Goal: Register for event/course

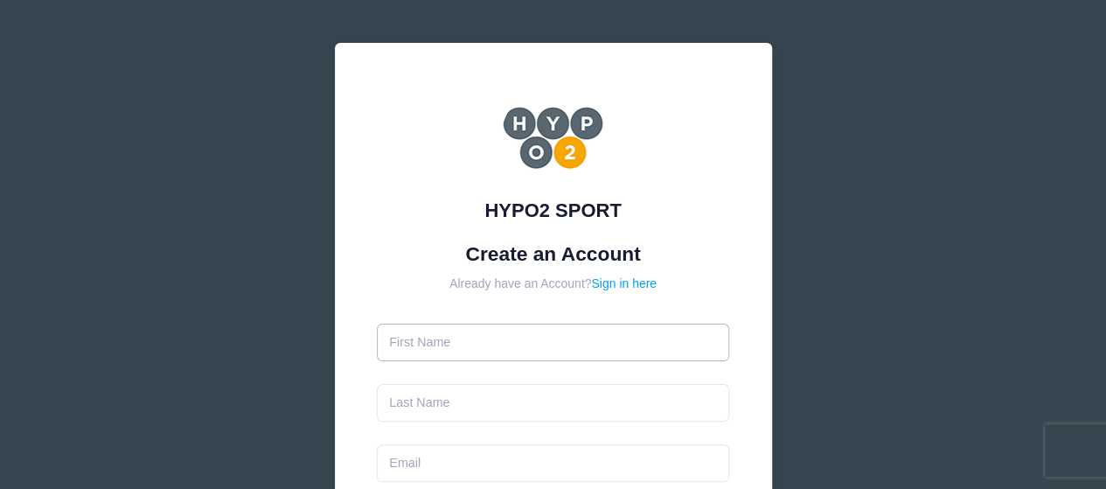
click at [482, 340] on input "text" at bounding box center [553, 342] width 352 height 38
type input "[PERSON_NAME]"
type input "[PERSON_NAME][EMAIL_ADDRESS][DOMAIN_NAME]"
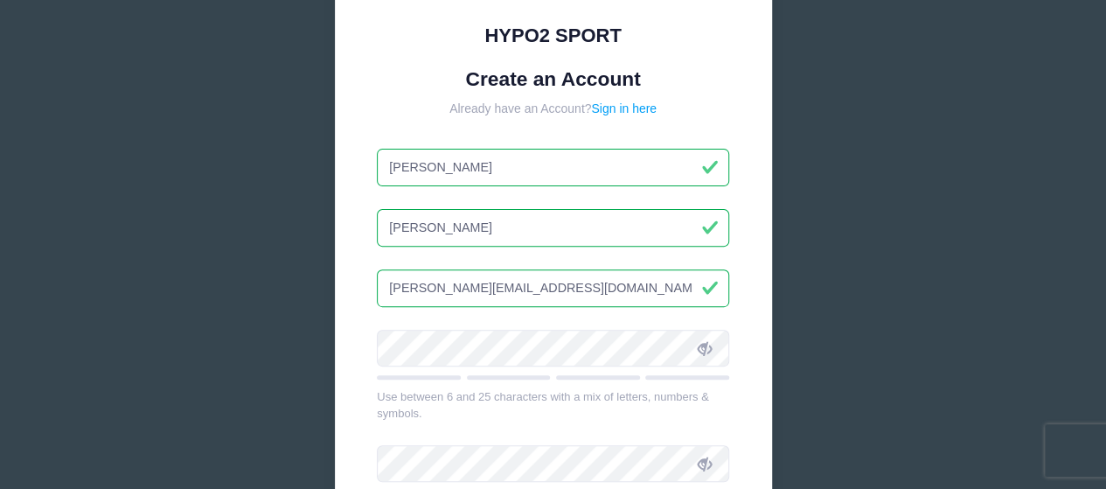
scroll to position [262, 0]
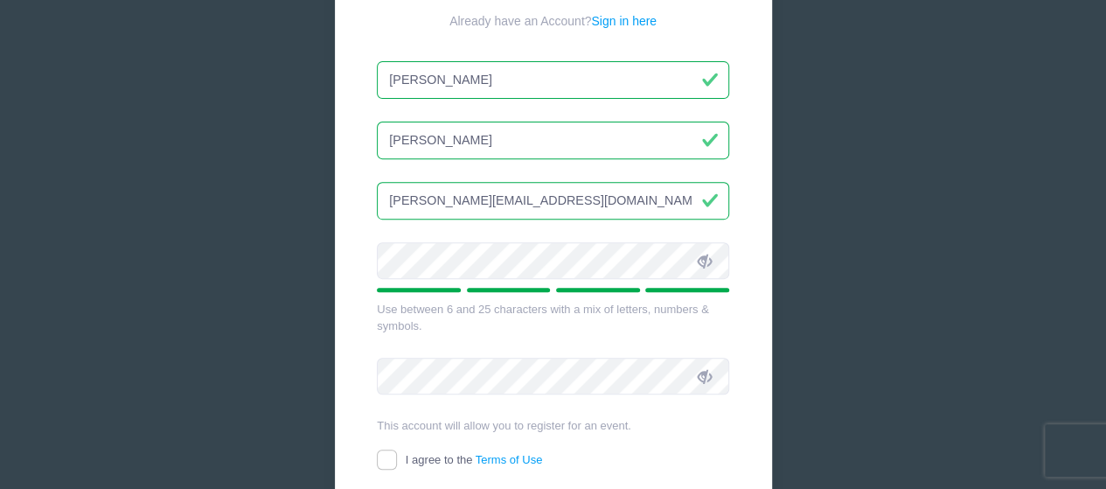
click at [709, 262] on icon at bounding box center [704, 261] width 14 height 14
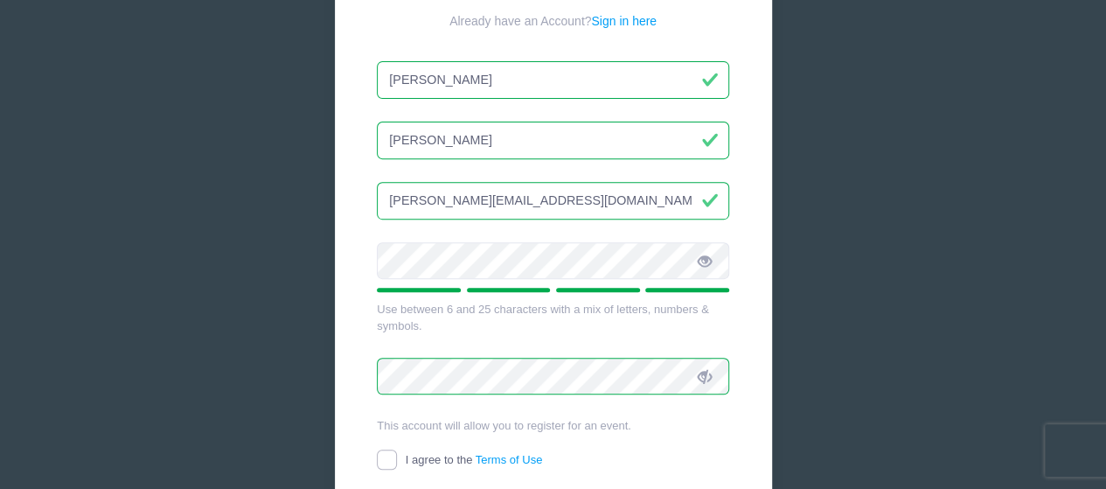
click at [388, 457] on input "I agree to the Terms of Use" at bounding box center [387, 459] width 20 height 20
checkbox input "true"
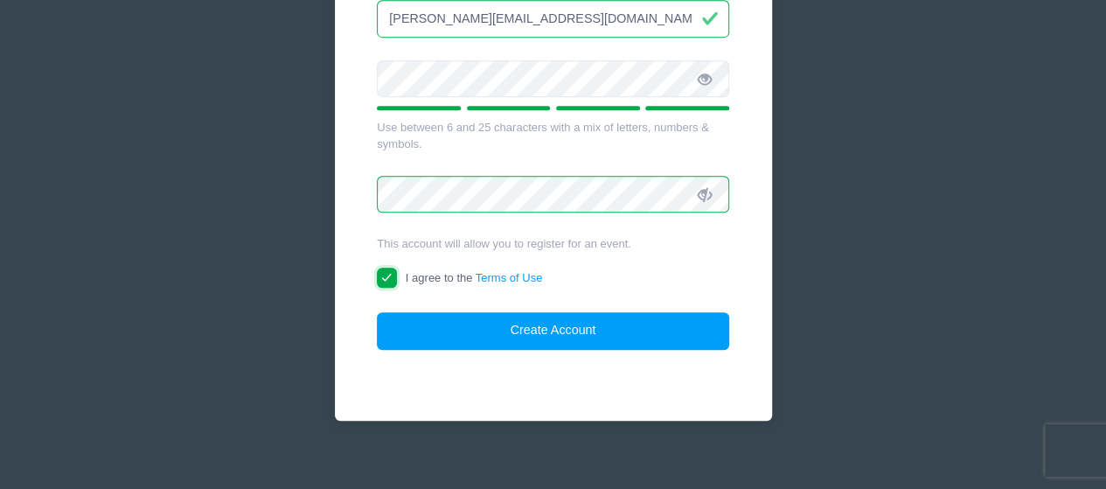
scroll to position [459, 0]
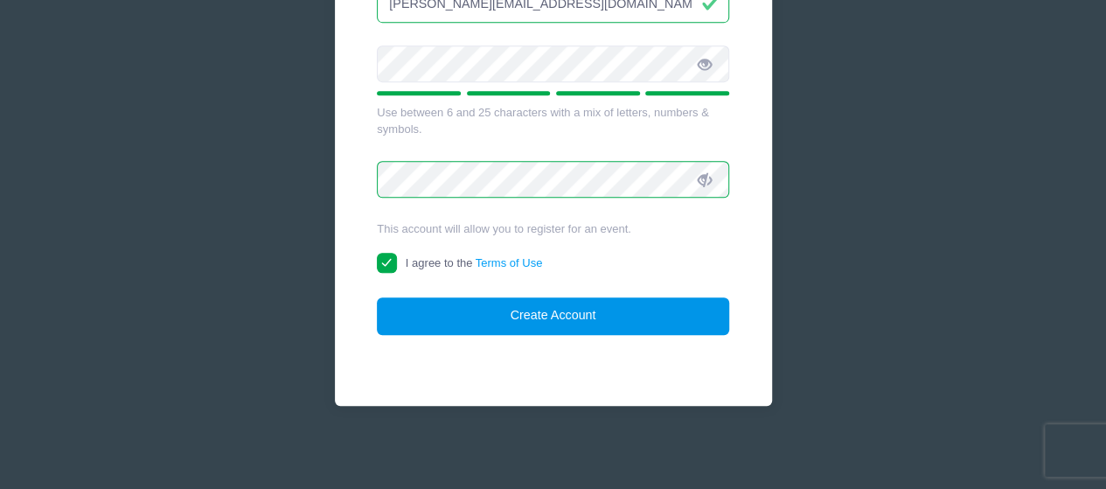
click at [528, 311] on button "Create Account" at bounding box center [553, 316] width 352 height 38
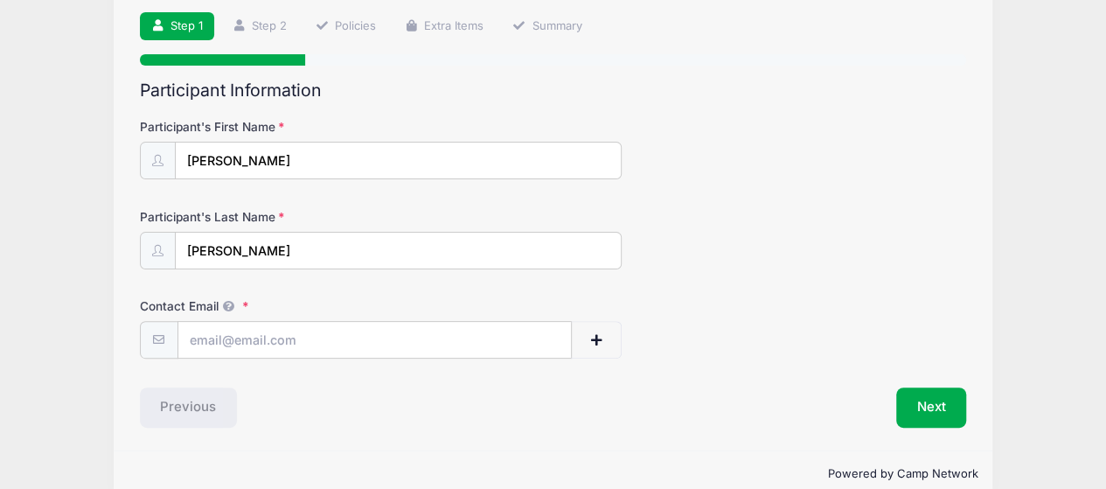
scroll to position [148, 0]
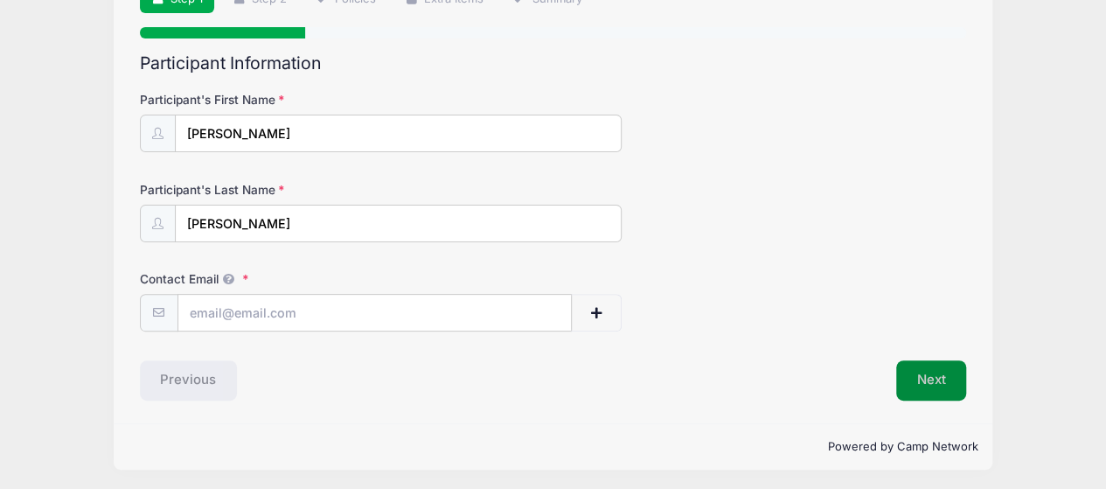
click at [928, 378] on button "Next" at bounding box center [931, 380] width 71 height 40
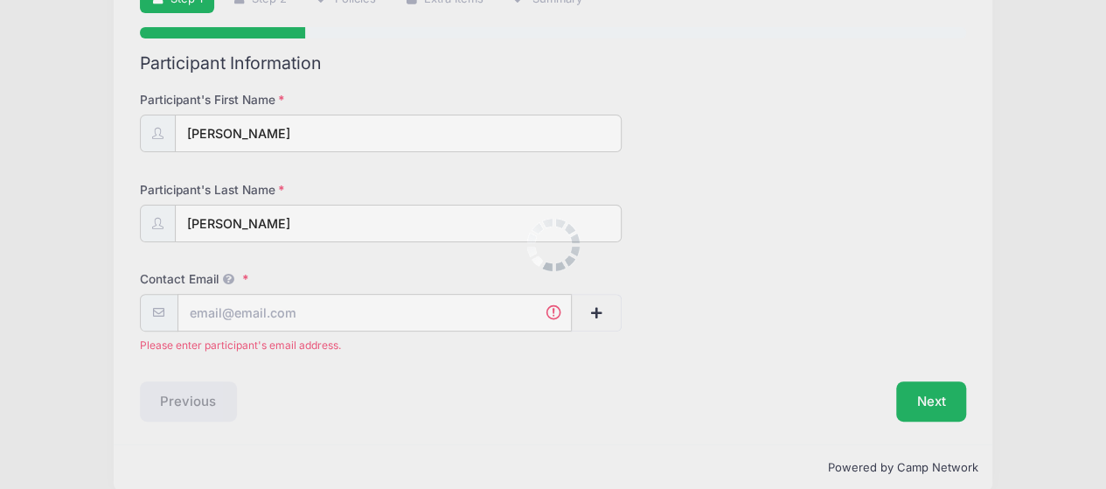
scroll to position [170, 0]
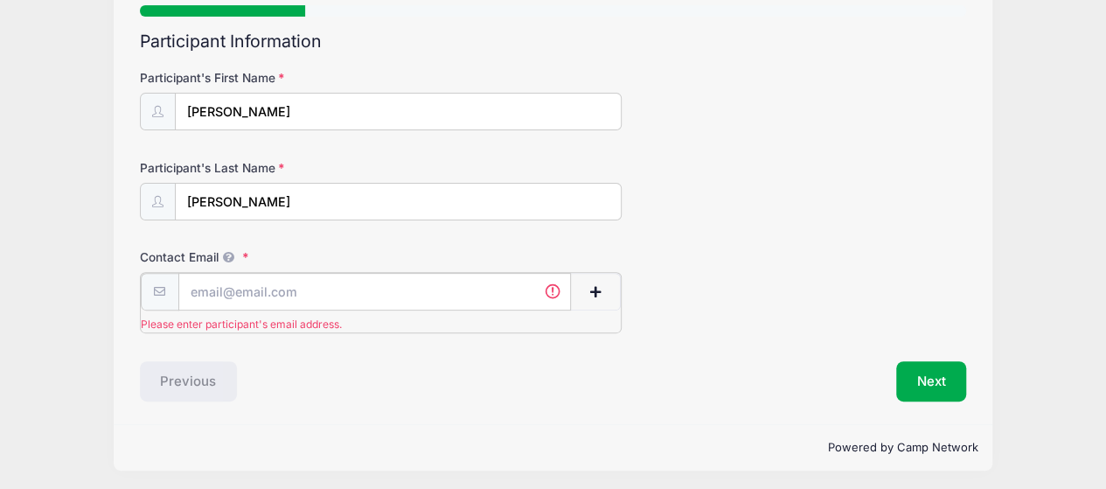
click at [276, 296] on input "Contact Email" at bounding box center [374, 292] width 393 height 38
type input "[PERSON_NAME][EMAIL_ADDRESS][DOMAIN_NAME]"
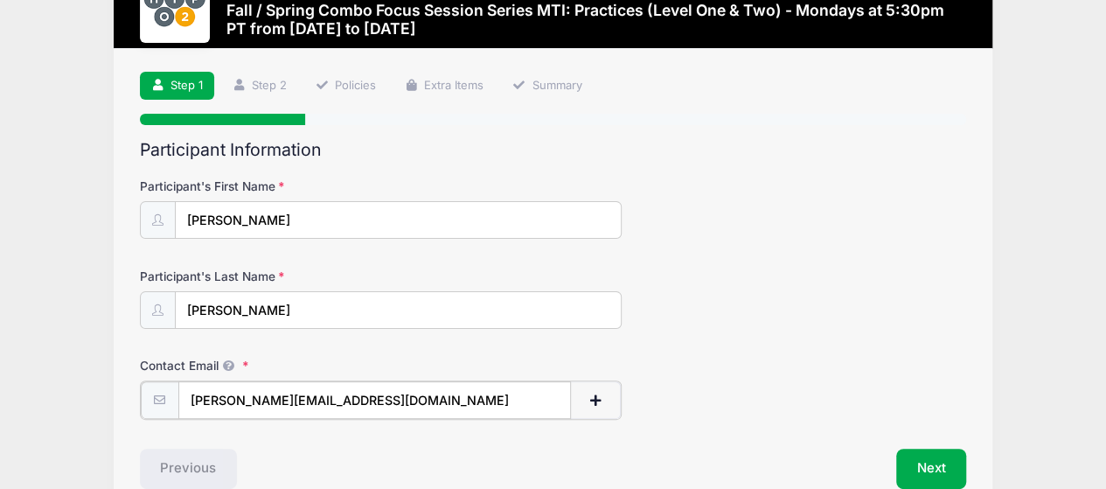
scroll to position [149, 0]
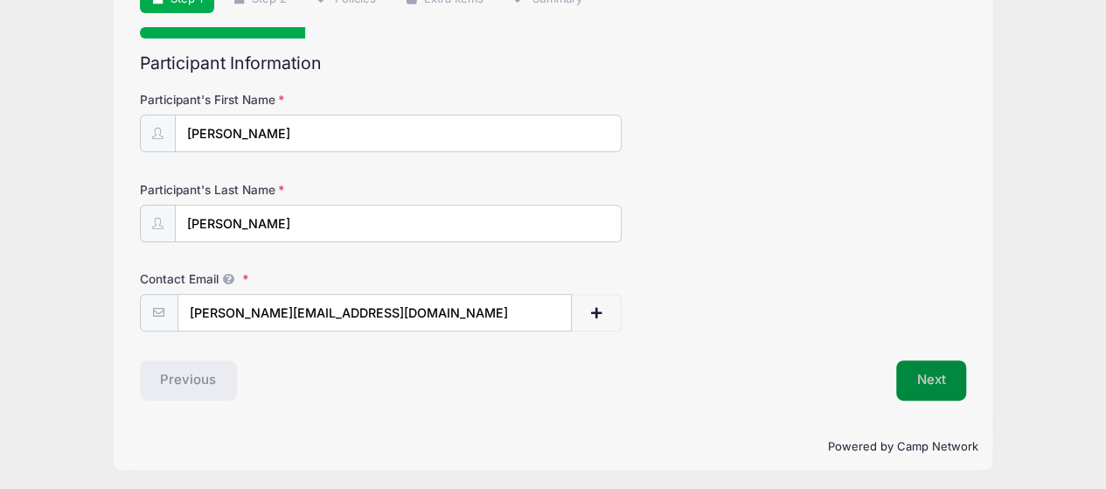
click at [920, 375] on button "Next" at bounding box center [931, 380] width 71 height 40
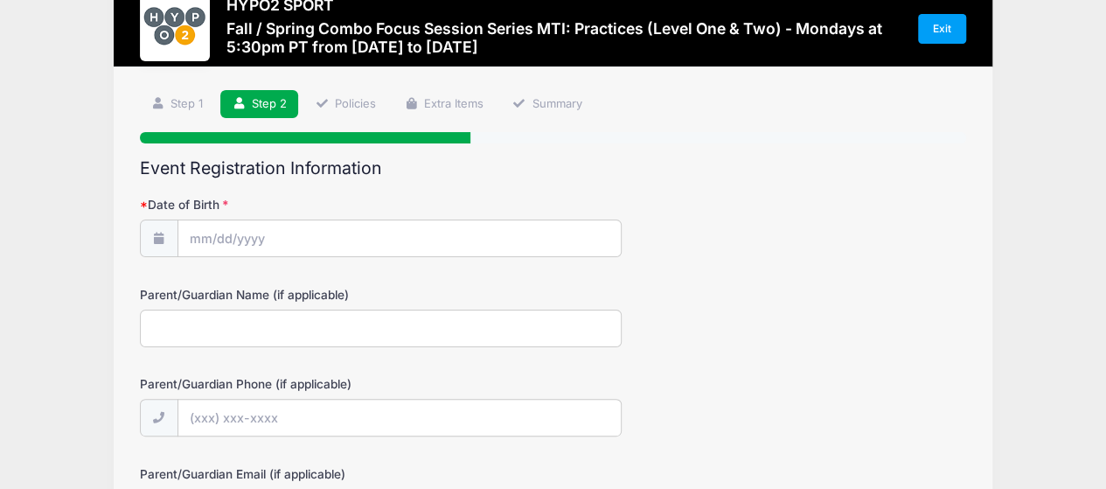
scroll to position [0, 0]
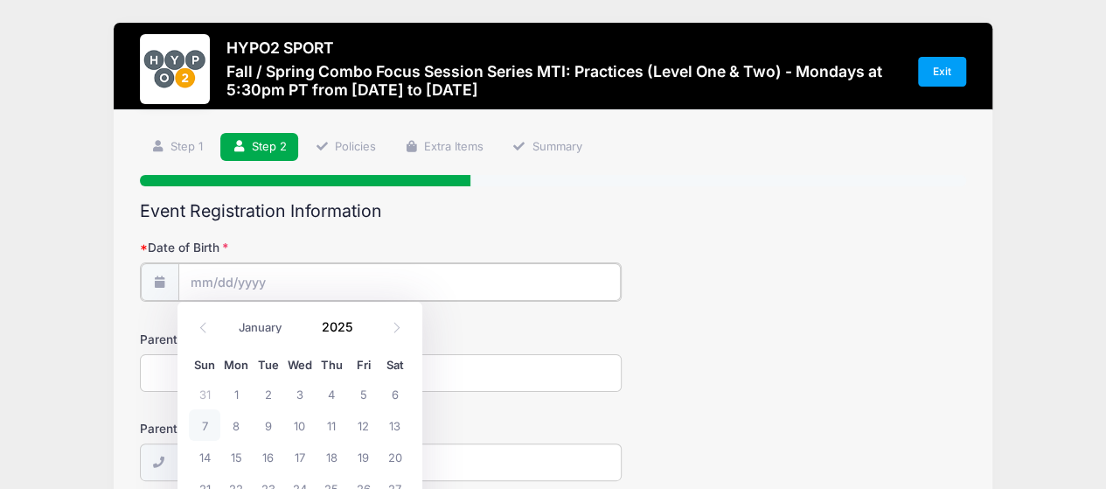
click at [224, 281] on input "Date of Birth" at bounding box center [399, 282] width 442 height 38
click at [225, 281] on input "Date of Birth" at bounding box center [399, 282] width 442 height 38
click at [266, 284] on input "Date of Birth" at bounding box center [399, 282] width 442 height 38
click at [203, 329] on icon at bounding box center [203, 327] width 11 height 11
click at [203, 326] on icon at bounding box center [203, 327] width 11 height 11
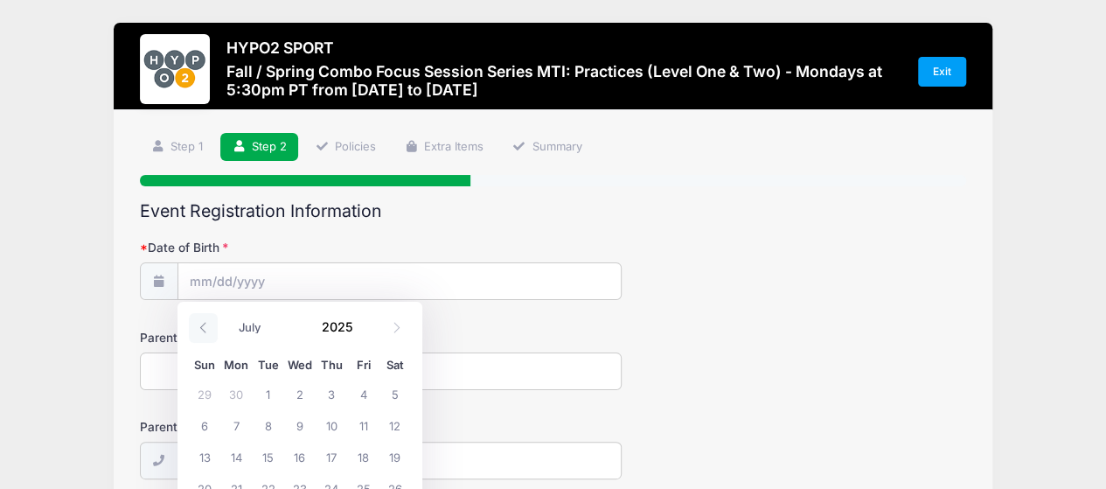
click at [203, 326] on icon at bounding box center [203, 327] width 11 height 11
select select "5"
click at [361, 332] on span at bounding box center [363, 333] width 12 height 13
click at [364, 331] on span at bounding box center [363, 333] width 12 height 13
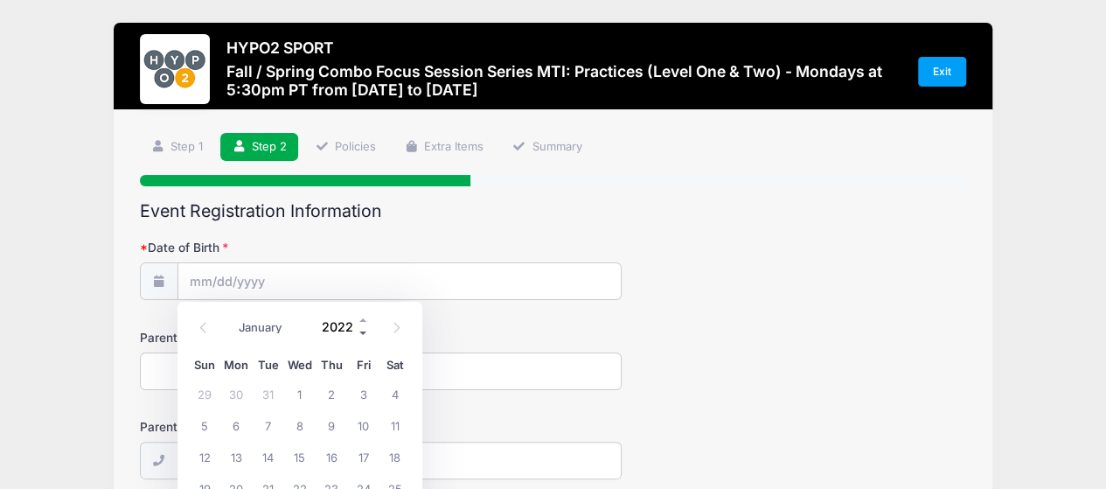
click at [364, 331] on span at bounding box center [363, 333] width 12 height 13
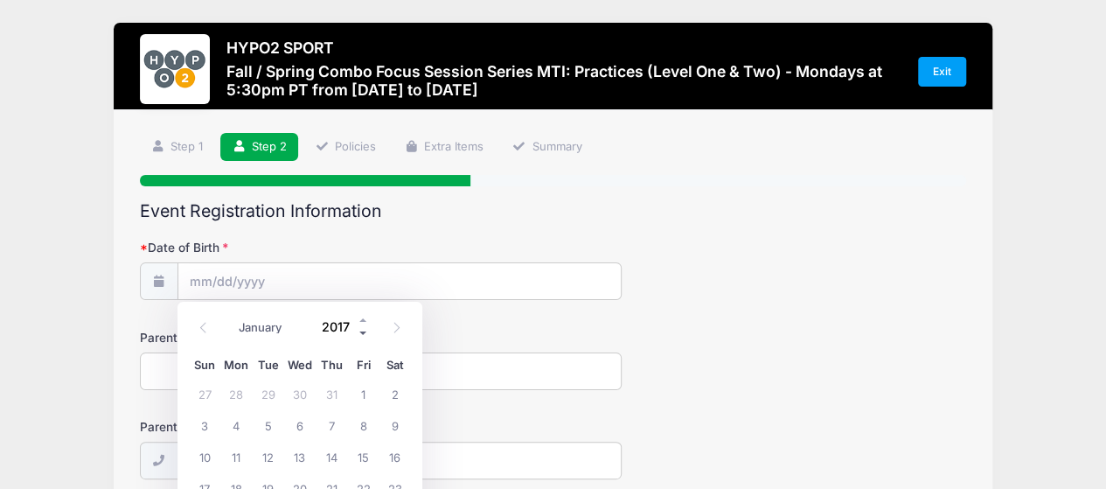
click at [364, 331] on span at bounding box center [363, 333] width 12 height 13
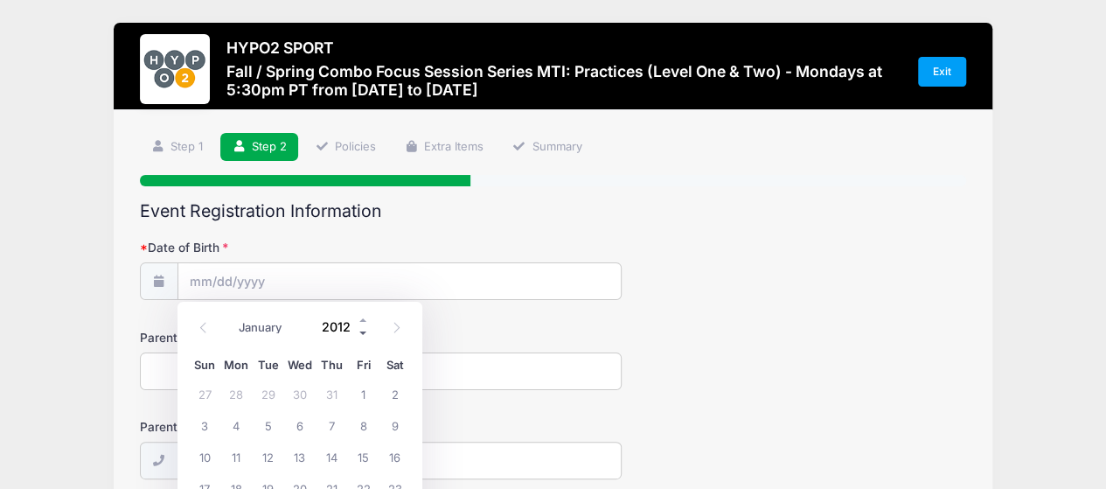
click at [363, 331] on span at bounding box center [363, 333] width 12 height 13
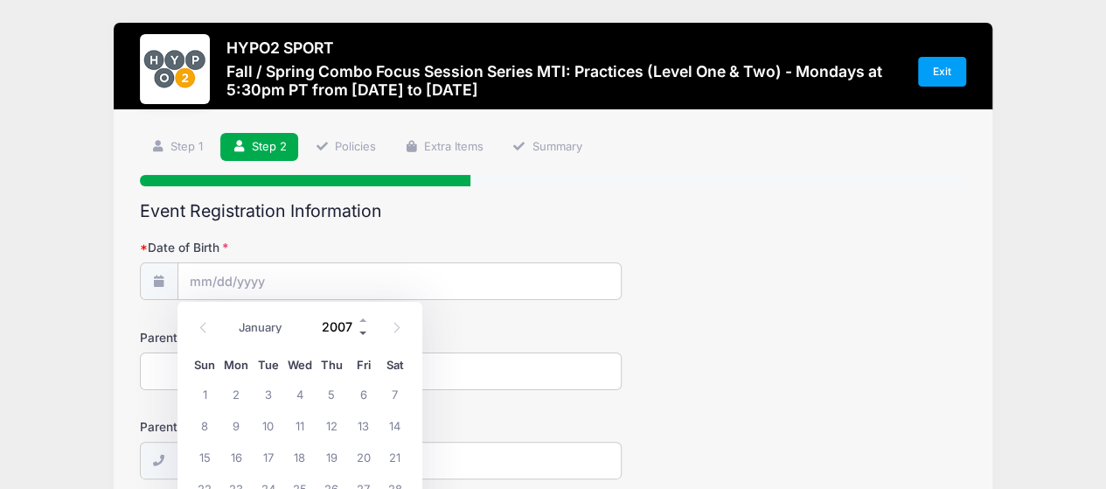
click at [363, 331] on span at bounding box center [363, 333] width 12 height 13
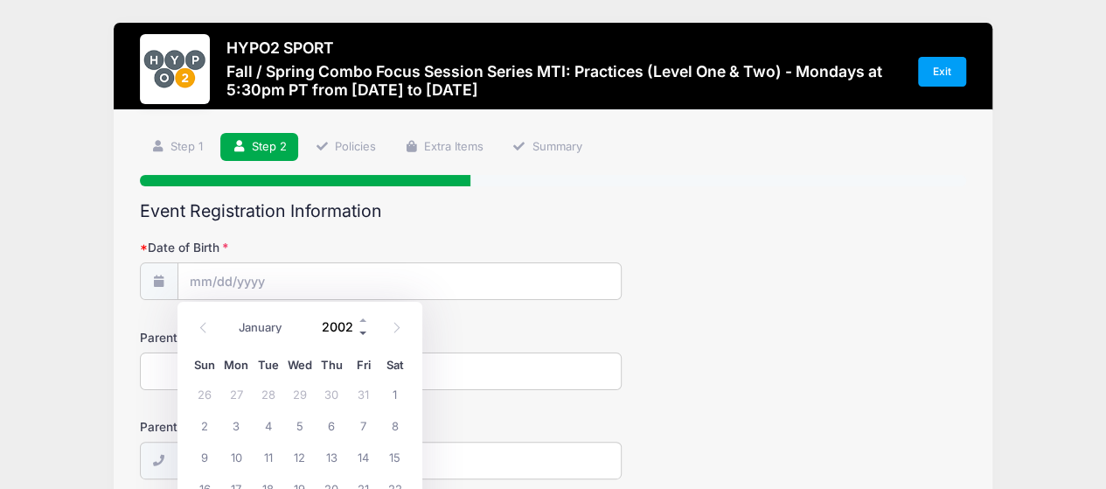
click at [364, 334] on span at bounding box center [363, 333] width 12 height 13
click at [364, 336] on span at bounding box center [363, 333] width 12 height 13
click at [361, 333] on span at bounding box center [363, 333] width 12 height 13
click at [358, 331] on span at bounding box center [363, 333] width 12 height 13
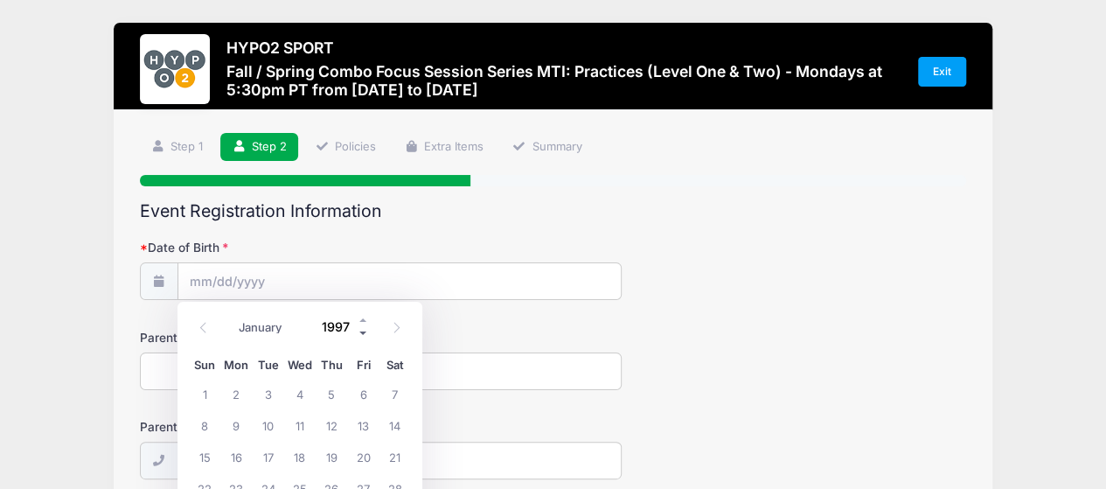
click at [358, 331] on span at bounding box center [363, 333] width 12 height 13
click at [350, 330] on input "1995" at bounding box center [341, 327] width 57 height 26
type input "1954"
click at [199, 326] on icon at bounding box center [203, 327] width 11 height 11
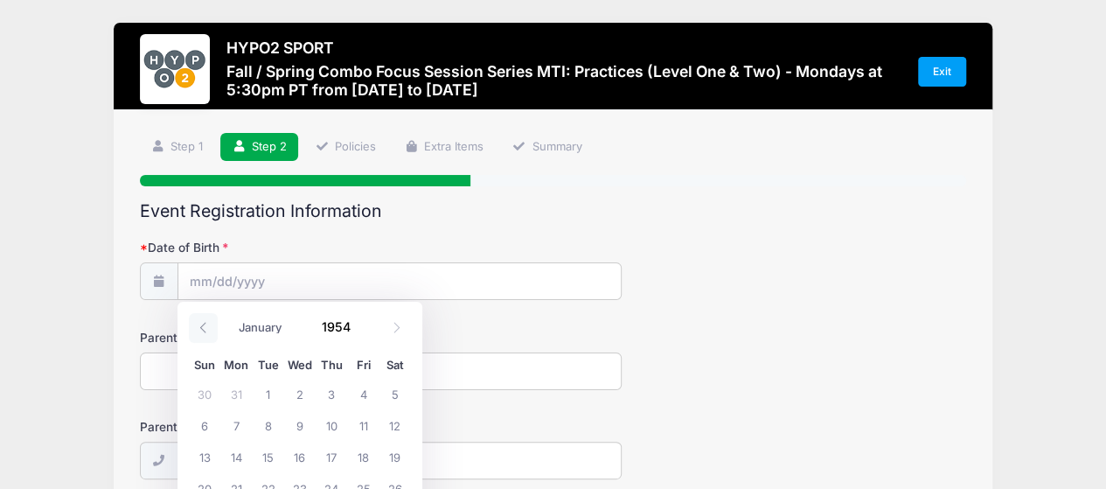
select select "4"
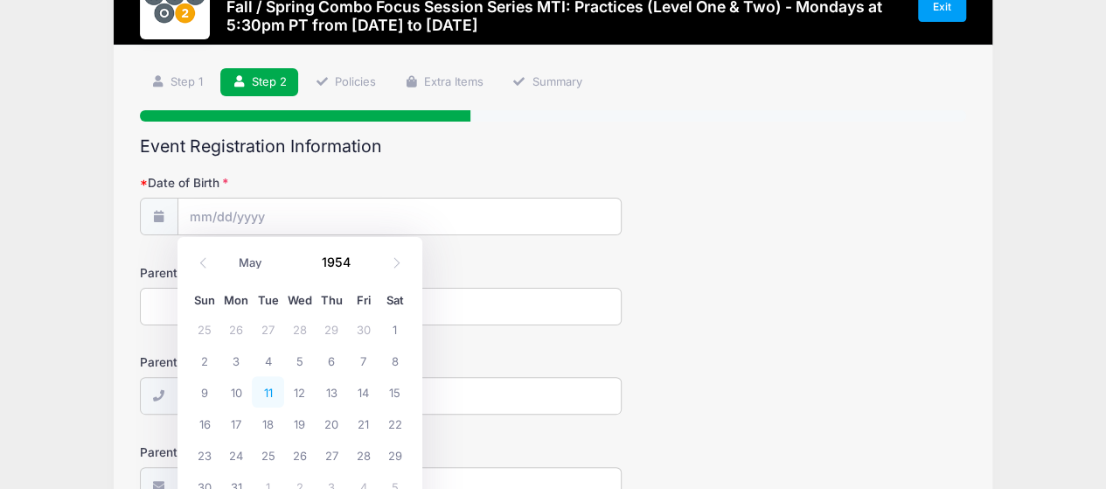
scroll to position [87, 0]
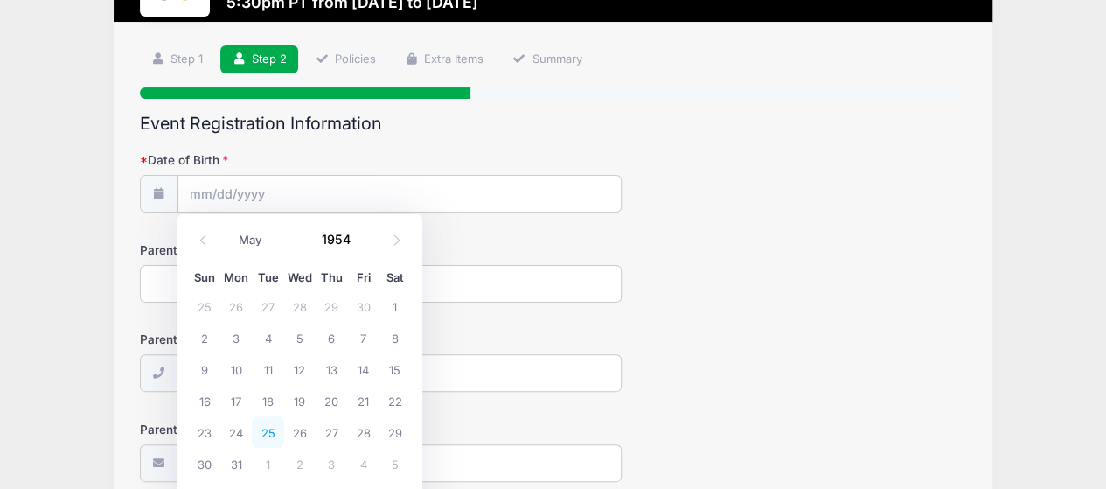
click at [267, 436] on span "25" at bounding box center [267, 431] width 31 height 31
type input "[DATE]"
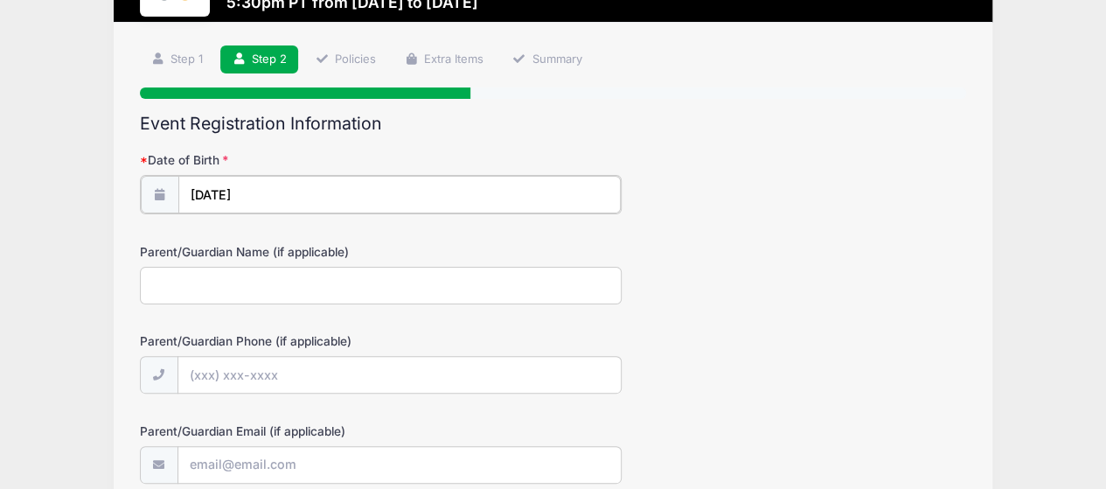
scroll to position [175, 0]
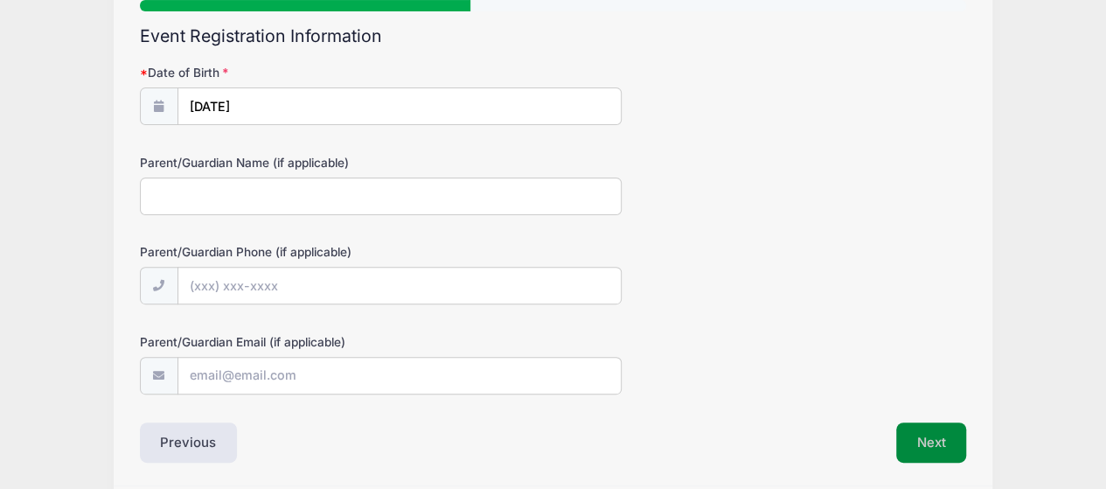
click at [928, 442] on button "Next" at bounding box center [931, 442] width 71 height 40
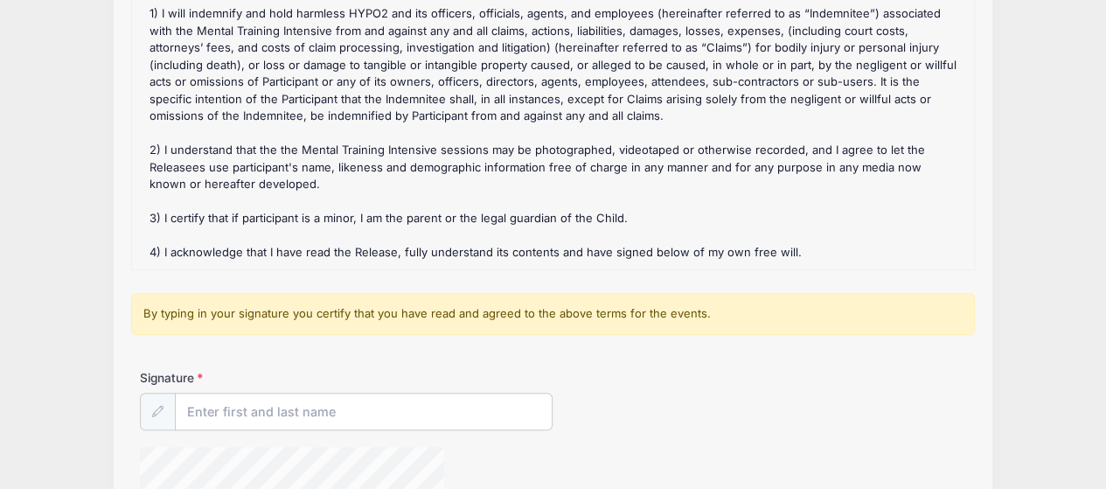
scroll to position [262, 0]
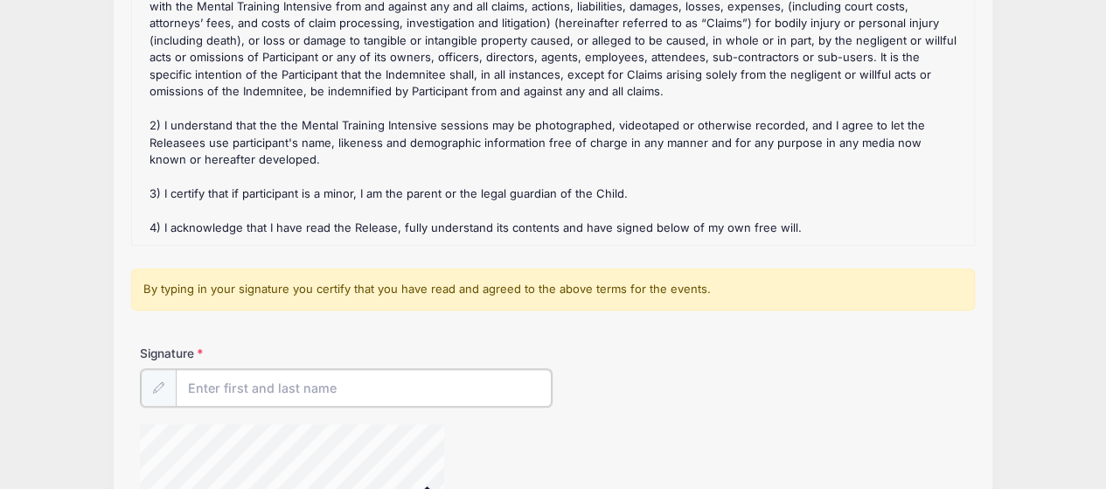
click at [319, 389] on input "Signature" at bounding box center [364, 388] width 377 height 38
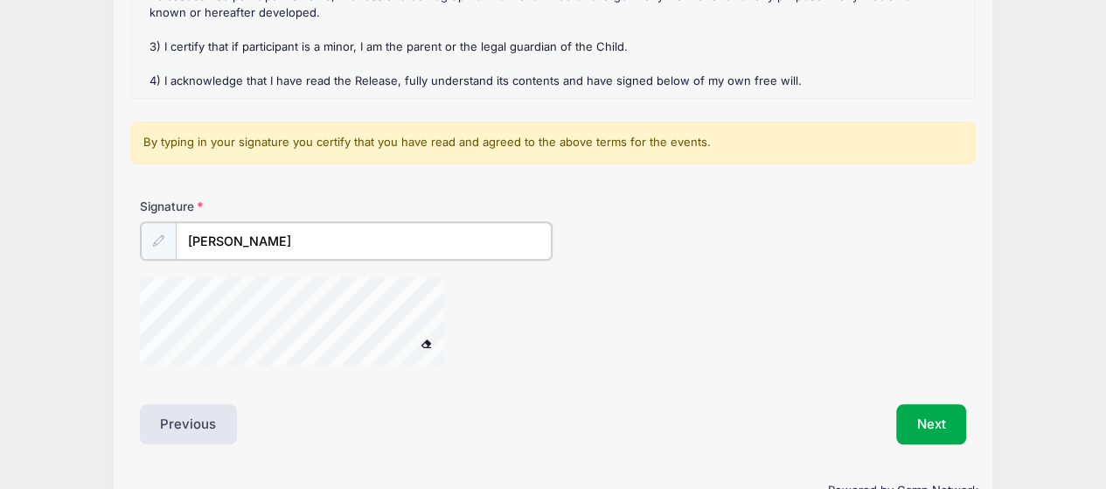
scroll to position [437, 0]
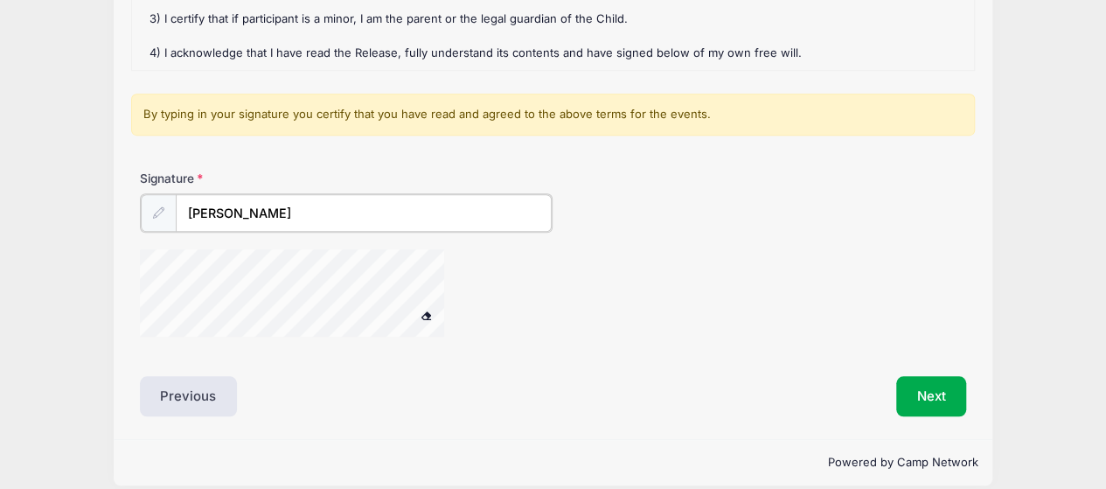
type input "[PERSON_NAME]"
click at [924, 391] on button "Next" at bounding box center [931, 394] width 71 height 40
click at [935, 393] on button "Next" at bounding box center [931, 394] width 71 height 40
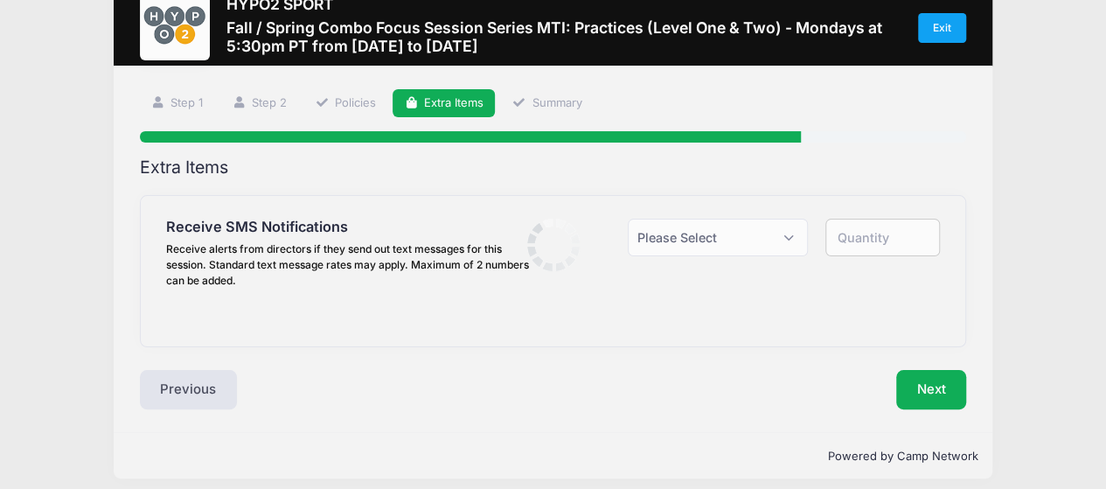
scroll to position [0, 0]
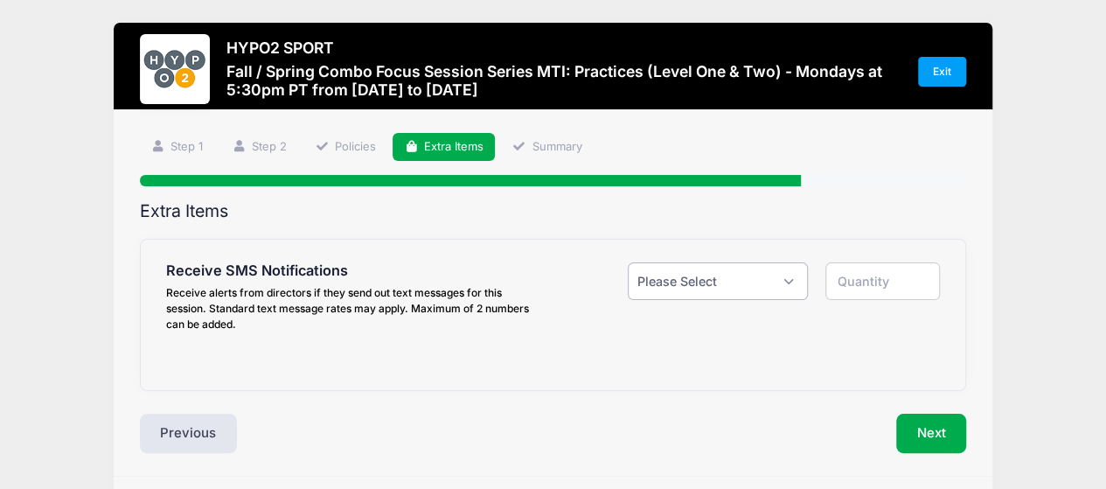
click at [790, 284] on select "Please Select Yes ($0.00) No" at bounding box center [718, 281] width 181 height 38
click at [483, 368] on div "Receive SMS Notifications Receive alerts from directors if they send out text m…" at bounding box center [553, 313] width 825 height 149
click at [930, 432] on button "Next" at bounding box center [931, 433] width 71 height 40
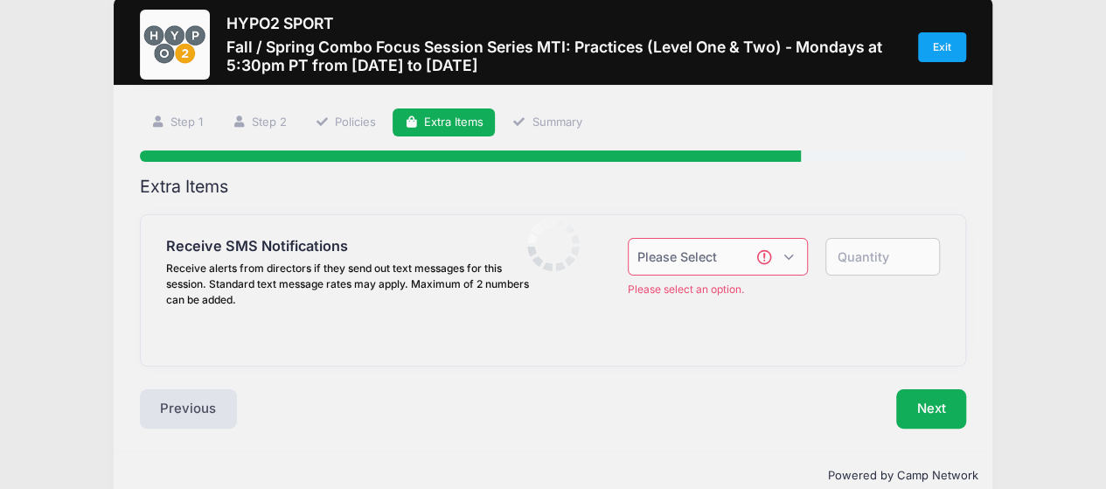
scroll to position [54, 0]
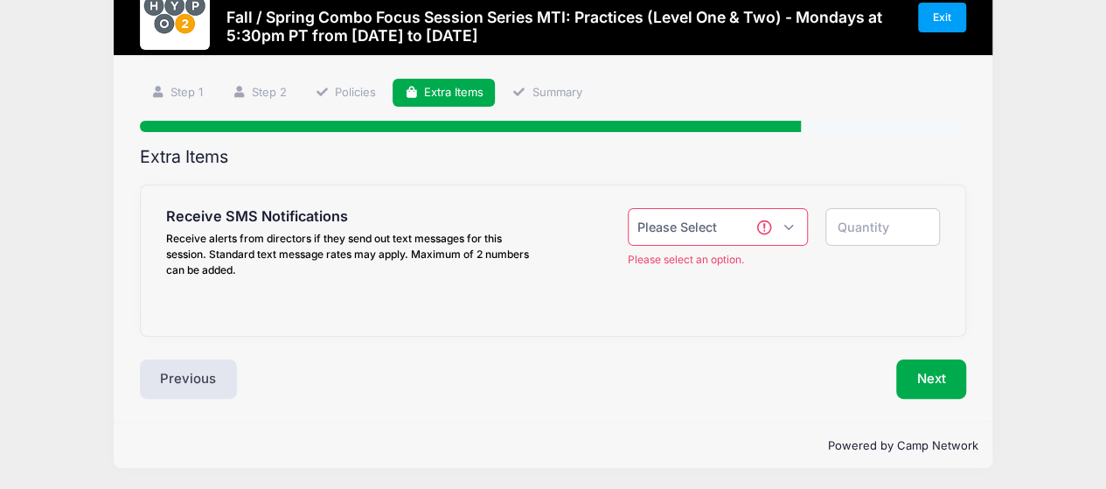
click at [785, 226] on select "Please Select Yes ($0.00) No" at bounding box center [718, 227] width 181 height 38
select select "1"
click at [628, 208] on select "Please Select Yes ($0.00) No" at bounding box center [718, 227] width 181 height 38
type input "1"
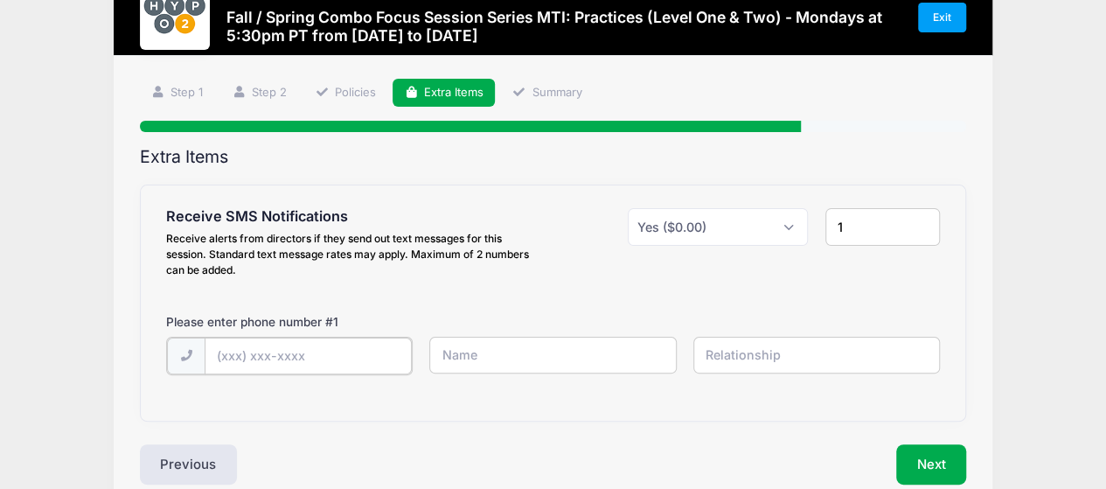
click at [309, 350] on input "text" at bounding box center [308, 356] width 207 height 38
type input "[PHONE_NUMBER]"
click at [461, 354] on input "text" at bounding box center [552, 355] width 246 height 38
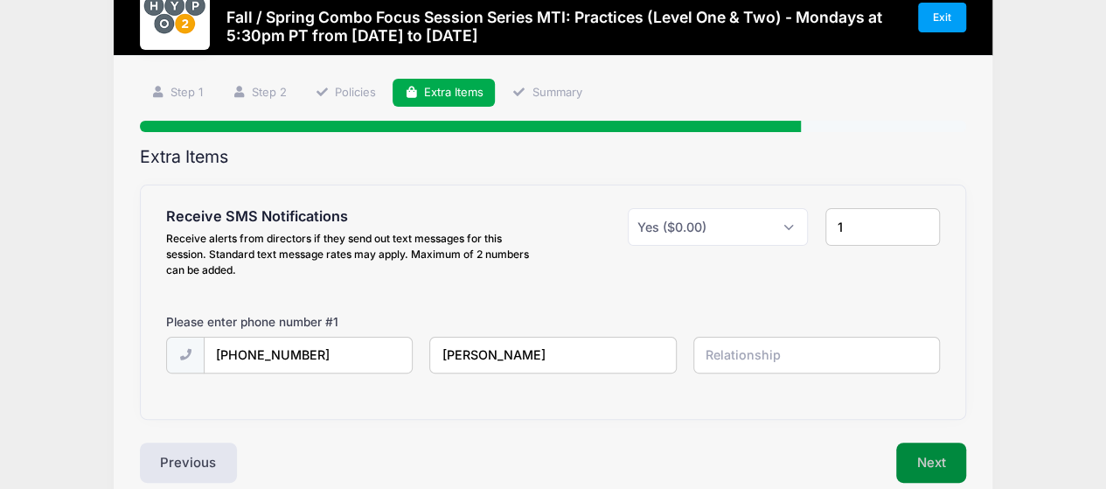
type input "[PERSON_NAME]"
click at [932, 457] on button "Next" at bounding box center [931, 462] width 71 height 40
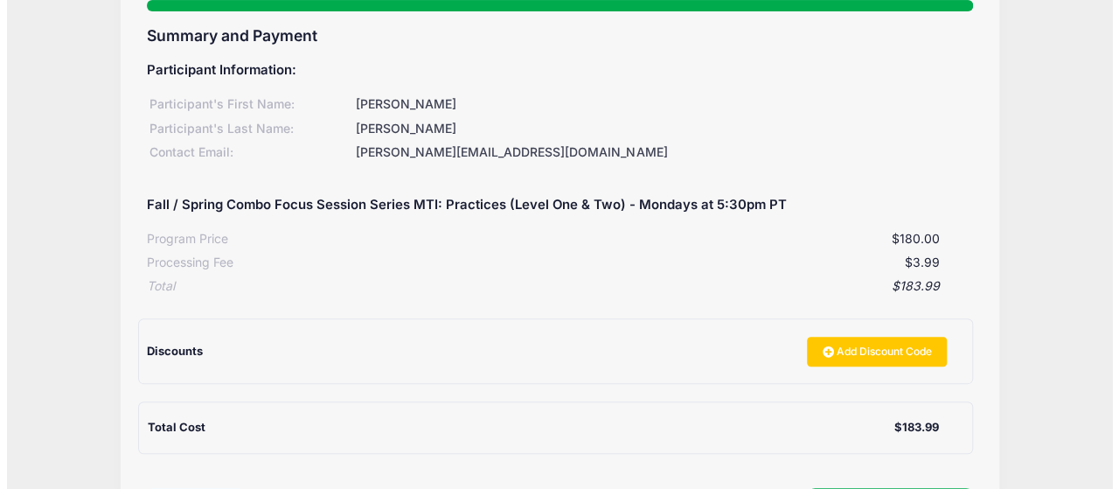
scroll to position [262, 0]
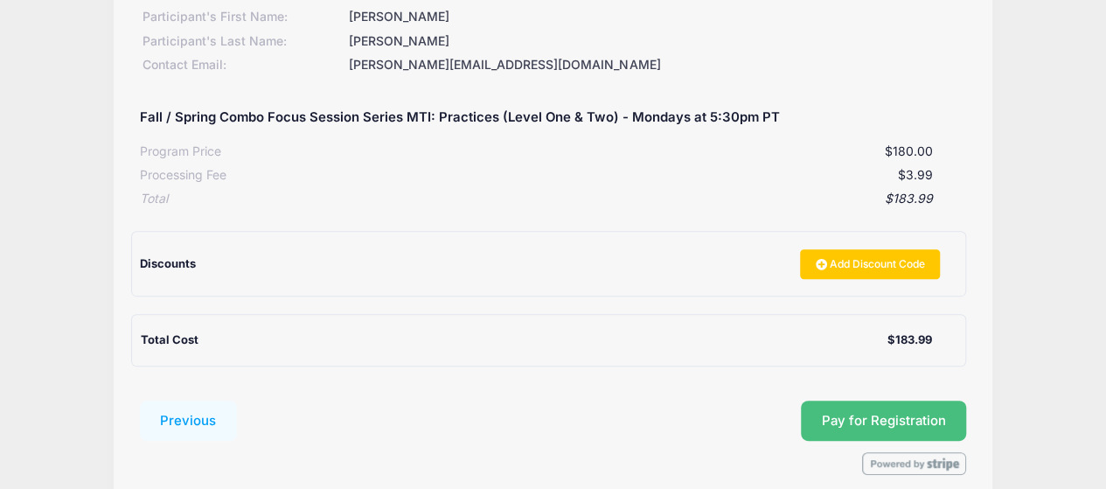
click at [859, 419] on button "Pay for Registration" at bounding box center [884, 420] width 166 height 40
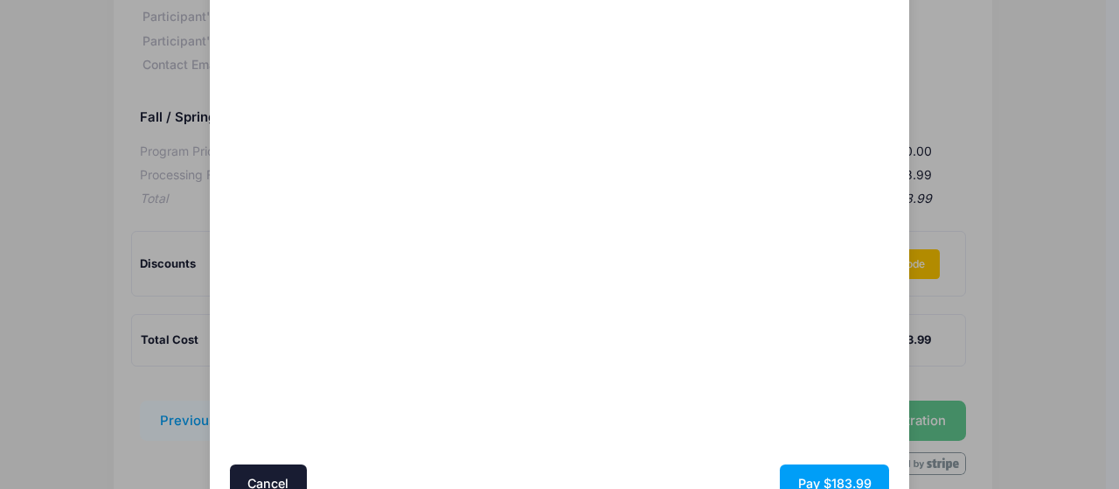
scroll to position [212, 0]
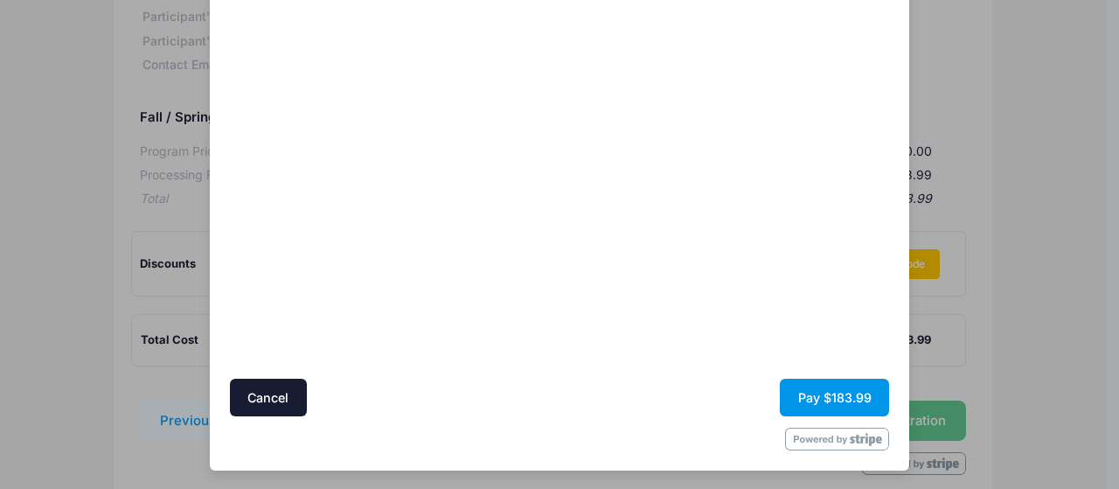
click at [823, 395] on button "Pay $183.99" at bounding box center [834, 397] width 109 height 38
